Goal: Information Seeking & Learning: Learn about a topic

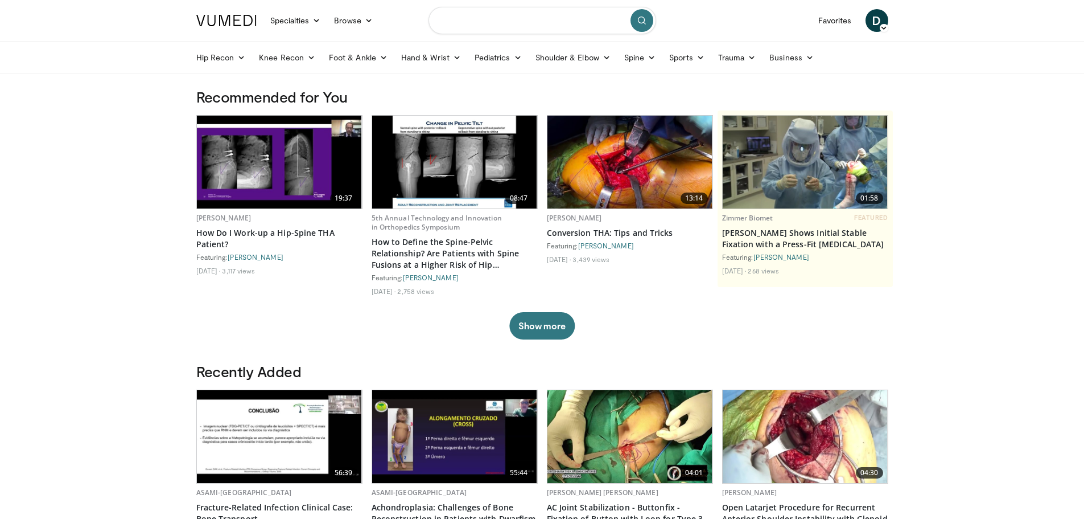
click at [507, 25] on input "Search topics, interventions" at bounding box center [543, 20] width 228 height 27
type input "**********"
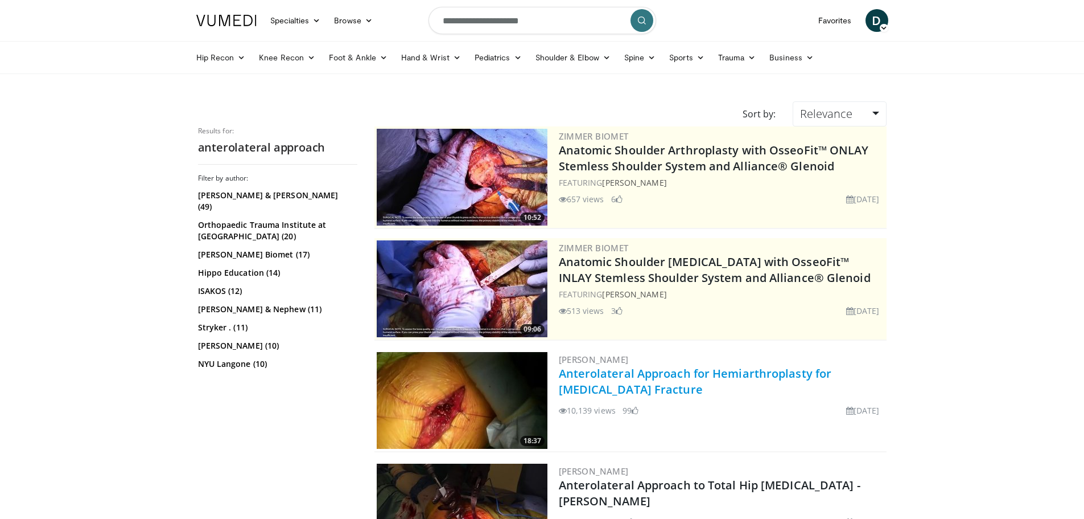
click at [615, 383] on link "Anterolateral Approach for Hemiarthroplasty for [MEDICAL_DATA] Fracture" at bounding box center [695, 380] width 273 height 31
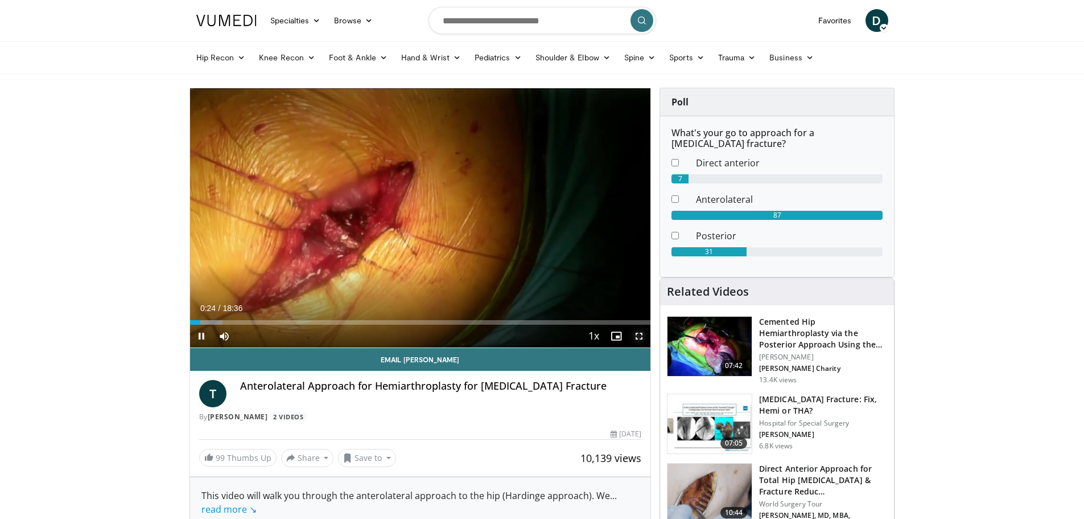
click at [642, 333] on span "Video Player" at bounding box center [639, 335] width 23 height 23
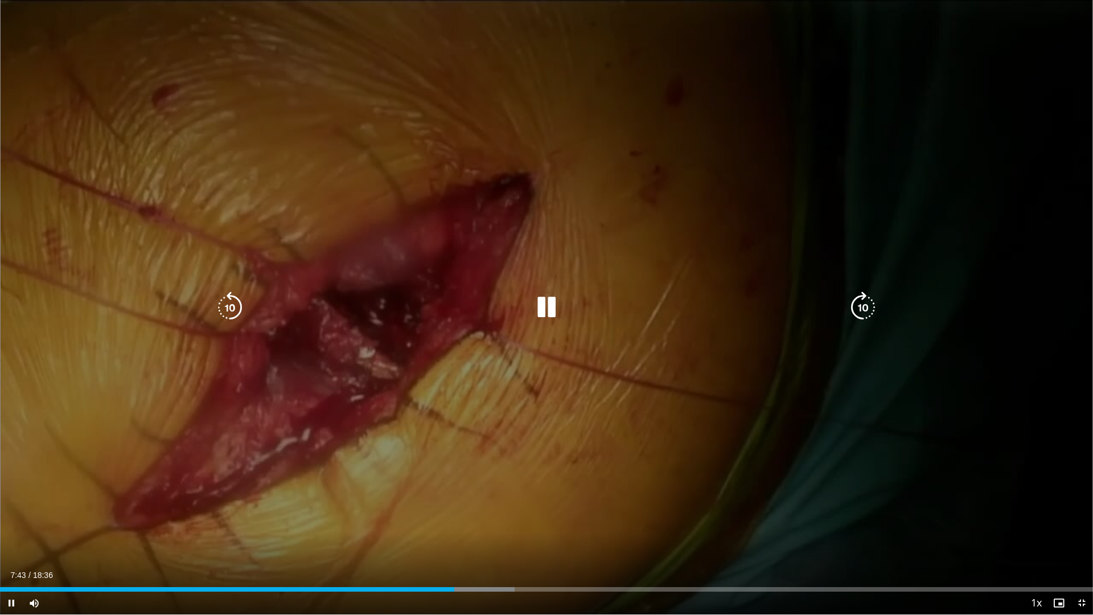
click at [321, 315] on div "Video Player" at bounding box center [547, 307] width 656 height 23
click at [556, 300] on icon "Video Player" at bounding box center [547, 307] width 32 height 32
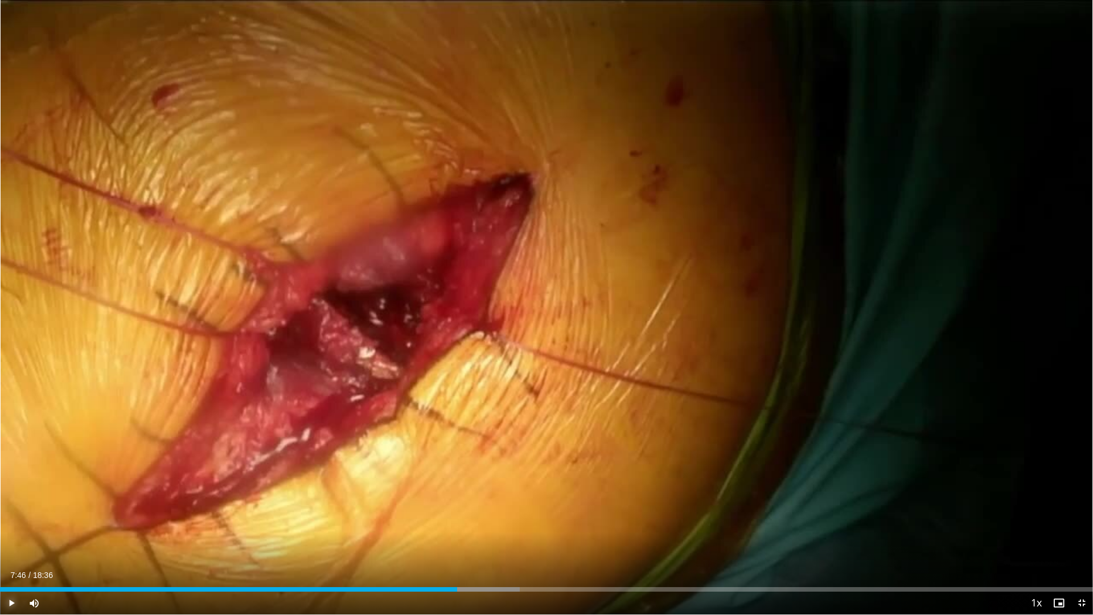
click at [10, 518] on span "Video Player" at bounding box center [11, 602] width 23 height 23
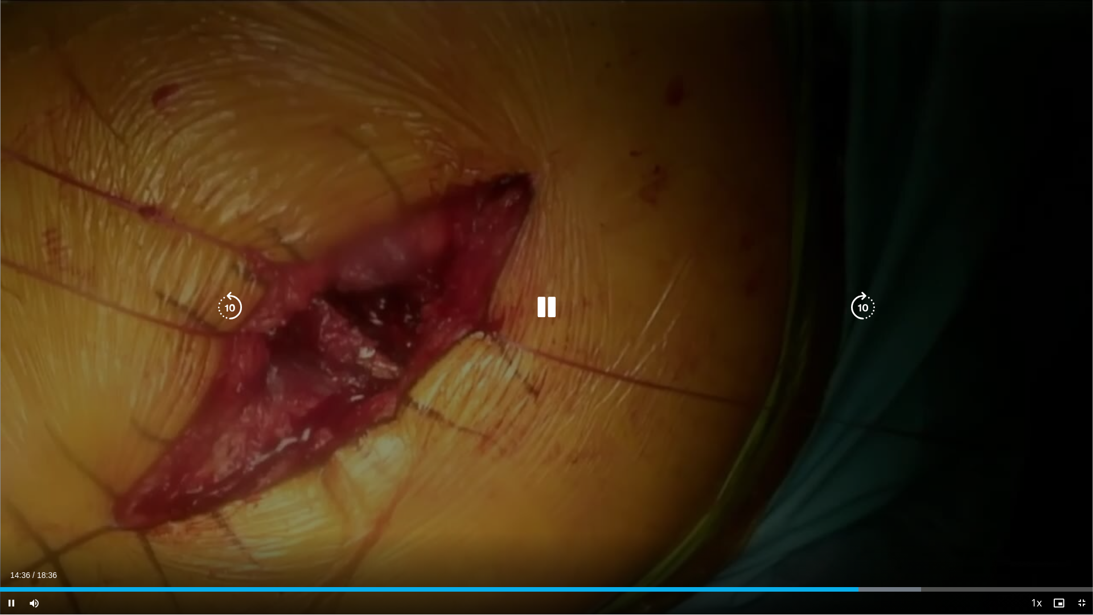
click at [748, 460] on div "10 seconds Tap to unmute" at bounding box center [546, 307] width 1093 height 614
click at [545, 305] on icon "Video Player" at bounding box center [547, 307] width 32 height 32
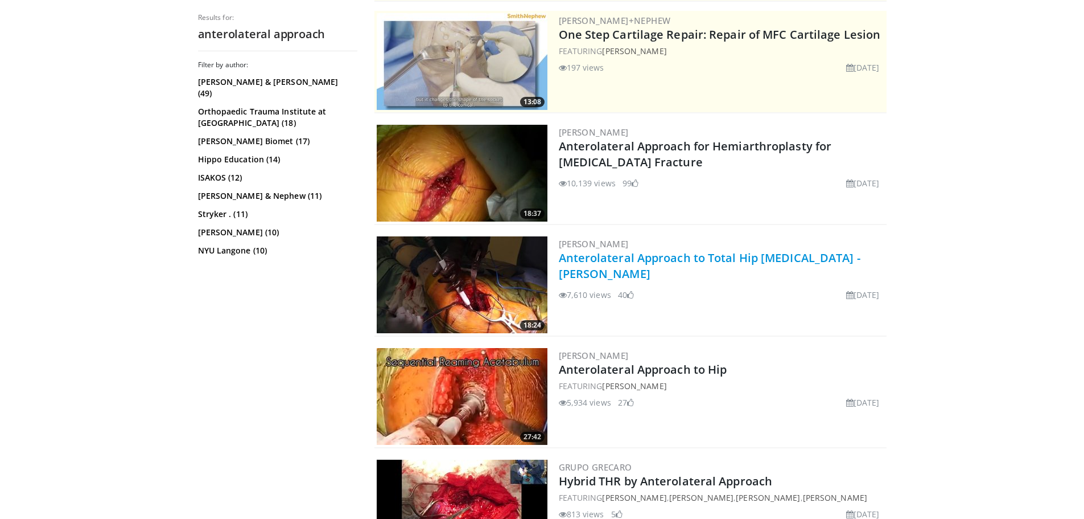
scroll to position [228, 0]
click at [595, 264] on link "Anterolateral Approach to Total Hip [MEDICAL_DATA] - [PERSON_NAME]" at bounding box center [710, 264] width 302 height 31
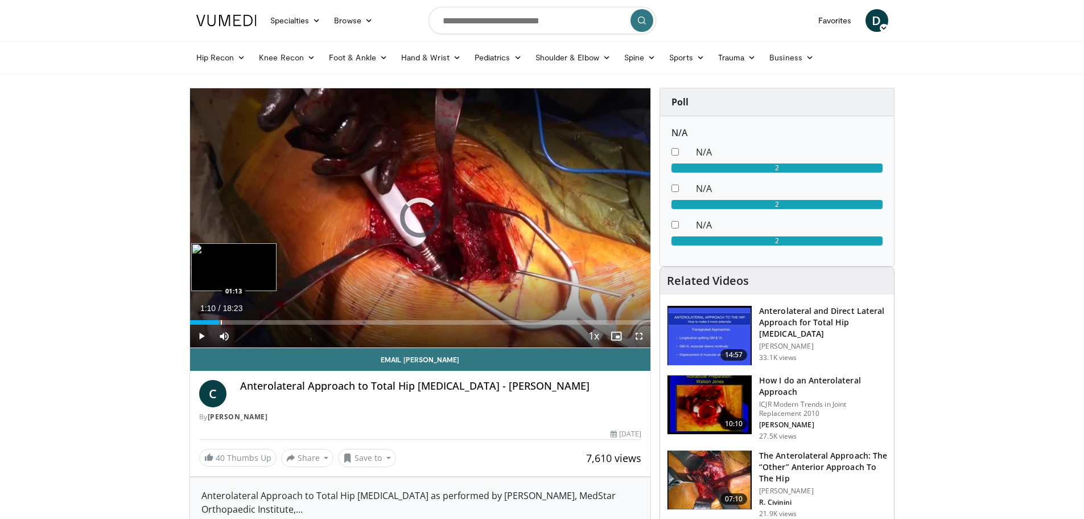
click at [219, 320] on div "Loaded : 3.59% 01:10 01:13" at bounding box center [420, 322] width 461 height 5
click at [211, 322] on div "Progress Bar" at bounding box center [211, 322] width 1 height 5
click at [203, 323] on div "00:53" at bounding box center [201, 322] width 22 height 5
click at [198, 320] on div "Progress Bar" at bounding box center [198, 322] width 1 height 5
click at [205, 321] on div "Progress Bar" at bounding box center [205, 322] width 1 height 5
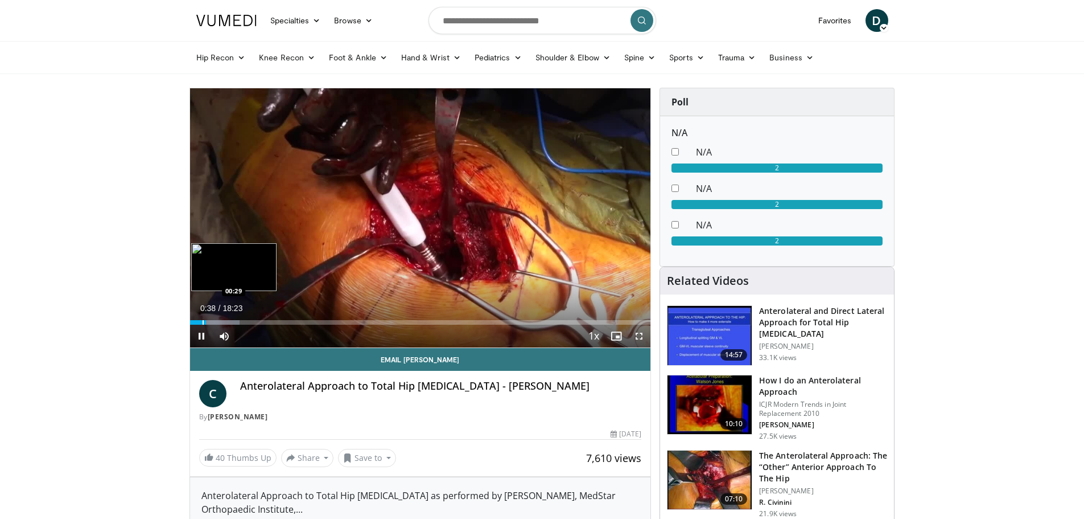
click at [203, 322] on div "Progress Bar" at bounding box center [203, 322] width 1 height 5
click at [203, 323] on div "Progress Bar" at bounding box center [203, 322] width 1 height 5
click at [227, 322] on div "Progress Bar" at bounding box center [227, 322] width 1 height 5
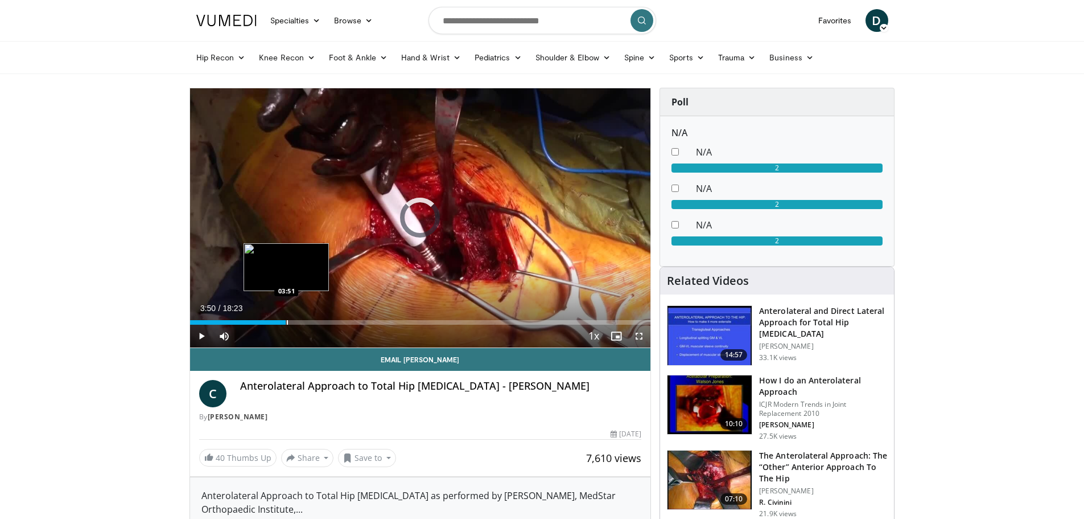
click at [287, 321] on div "Progress Bar" at bounding box center [287, 322] width 1 height 5
click at [639, 338] on span "Video Player" at bounding box center [639, 335] width 23 height 23
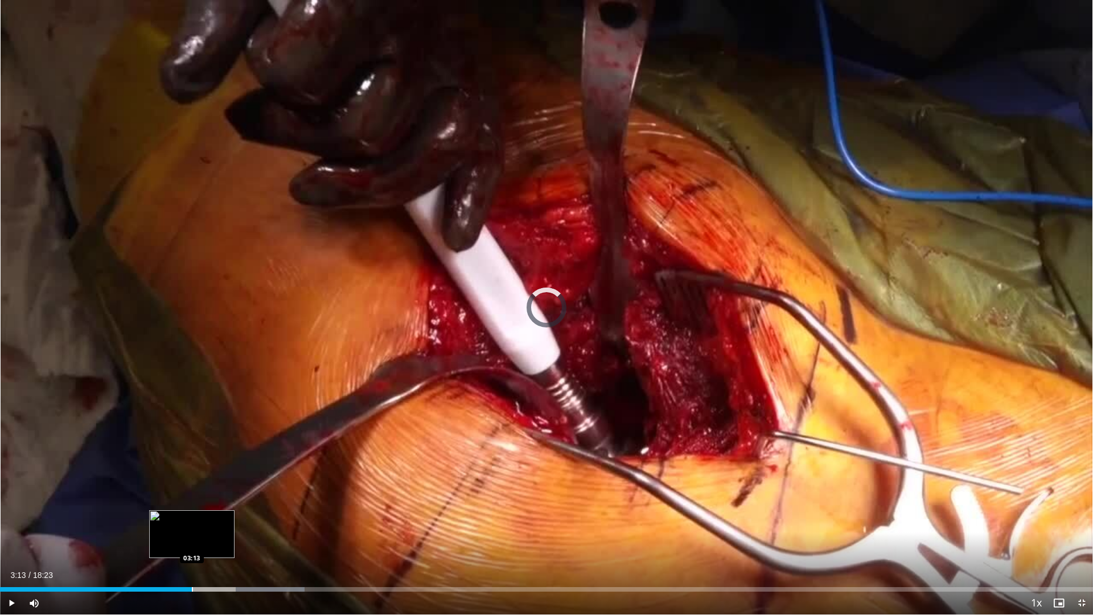
click at [192, 518] on div "Loaded : 27.85% 03:13 03:13" at bounding box center [546, 589] width 1093 height 5
click at [153, 518] on div "03:16" at bounding box center [76, 589] width 153 height 5
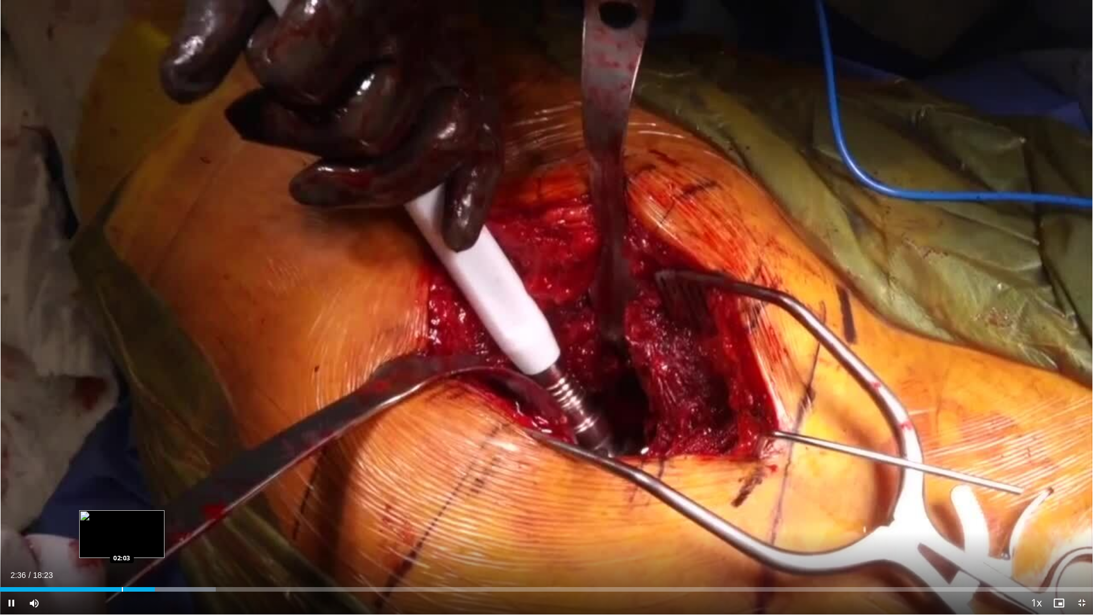
click at [122, 518] on div "Progress Bar" at bounding box center [122, 589] width 1 height 5
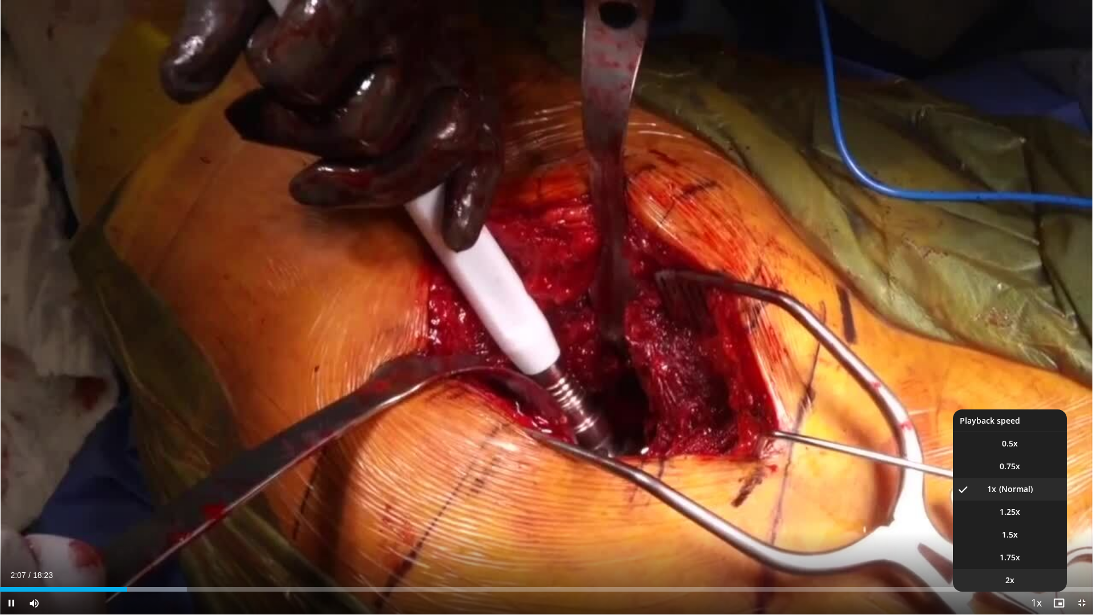
click at [1018, 518] on li "2x" at bounding box center [1010, 580] width 114 height 23
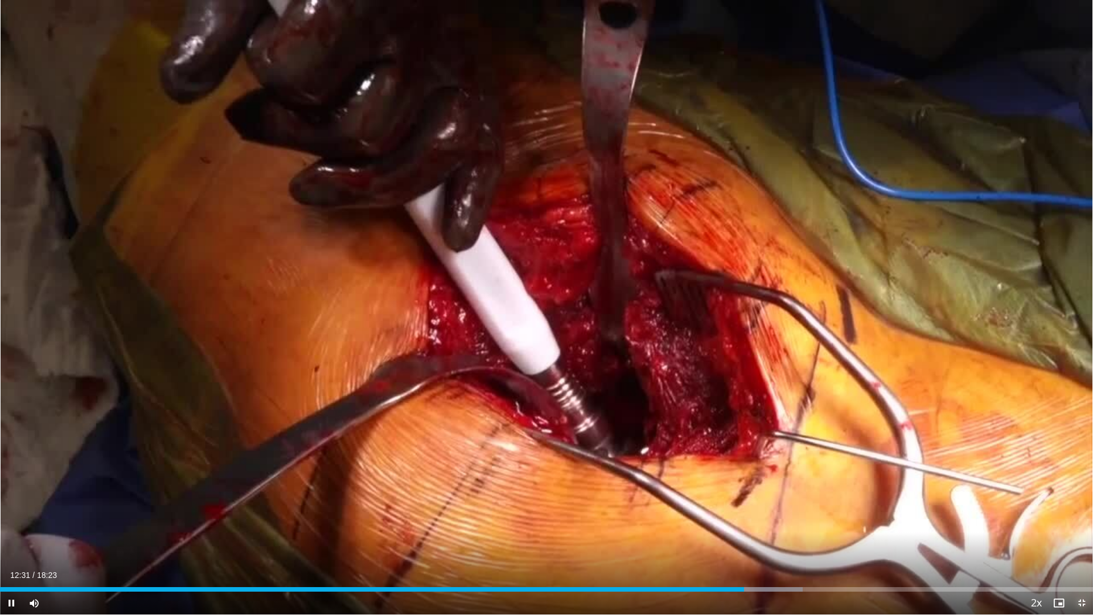
click at [1084, 518] on span "Video Player" at bounding box center [1081, 602] width 23 height 23
